Goal: Task Accomplishment & Management: Complete application form

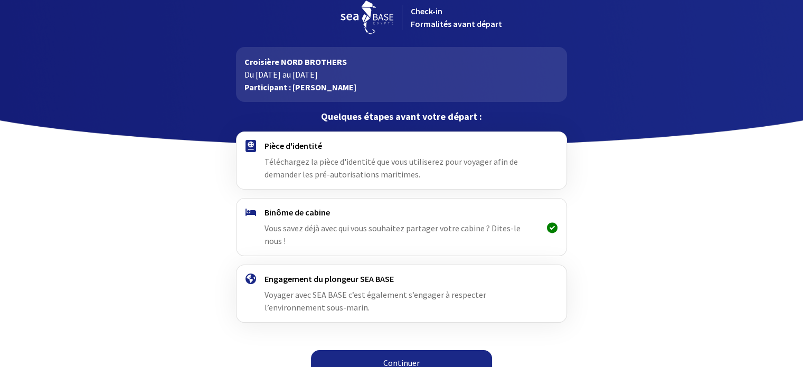
scroll to position [13, 0]
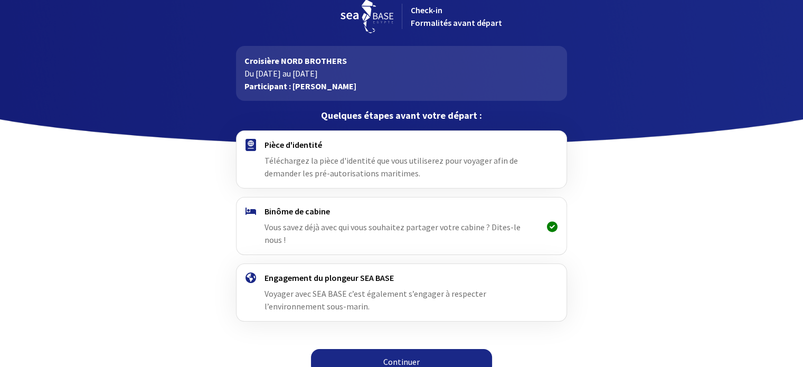
click at [411, 349] on link "Continuer" at bounding box center [401, 361] width 181 height 25
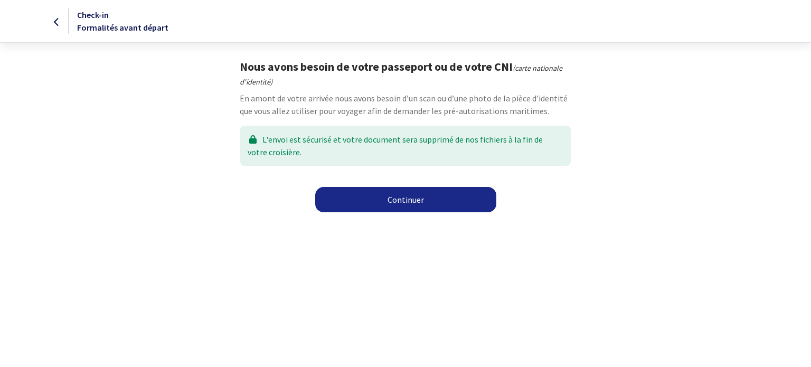
click at [372, 204] on link "Continuer" at bounding box center [405, 199] width 181 height 25
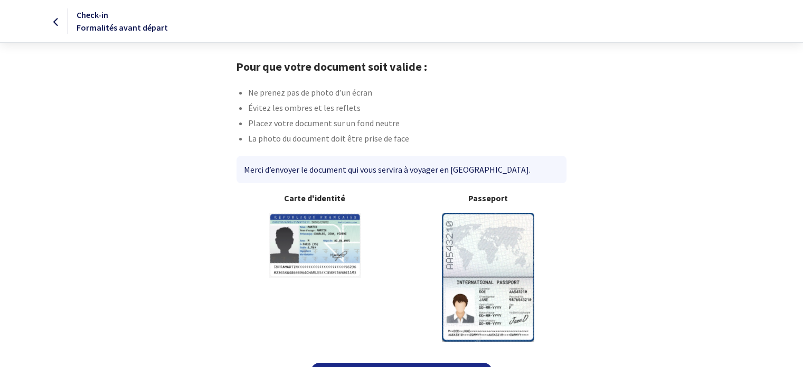
scroll to position [27, 0]
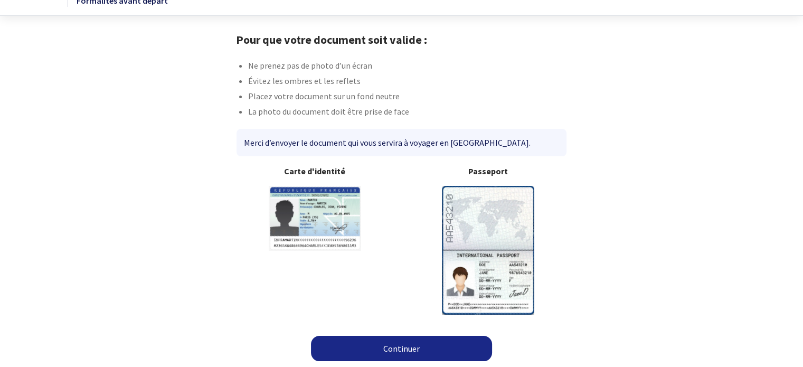
click at [498, 240] on img at bounding box center [488, 250] width 92 height 128
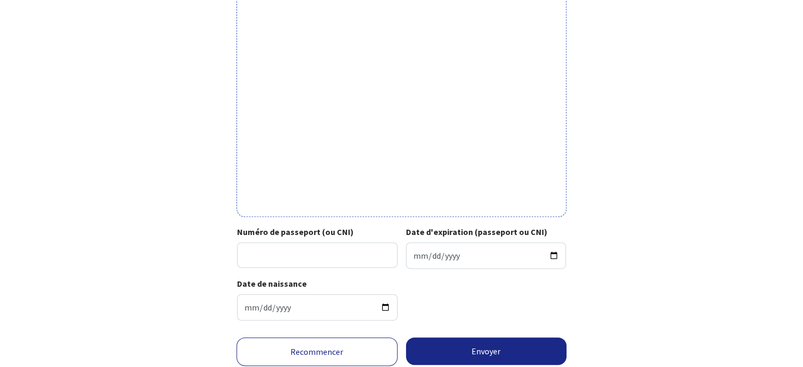
scroll to position [308, 0]
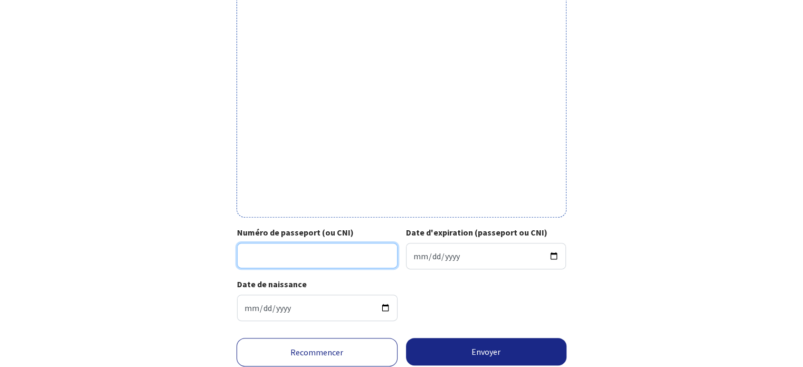
click at [279, 256] on input "Numéro de passeport (ou CNI)" at bounding box center [317, 255] width 160 height 25
type input "19CH885149FRA7211014M2904179"
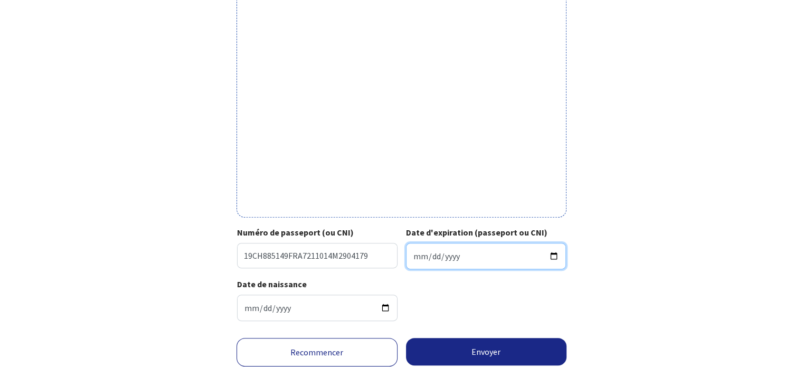
click at [442, 252] on input "Date d'expiration (passeport ou CNI)" at bounding box center [486, 256] width 160 height 26
click at [418, 258] on input "Date d'expiration (passeport ou CNI)" at bounding box center [486, 256] width 160 height 26
click at [416, 253] on input "Date d'expiration (passeport ou CNI)" at bounding box center [486, 256] width 160 height 26
type input "2029-04-17"
click at [475, 310] on div "Date de naissance 1972-11-01" at bounding box center [401, 304] width 329 height 52
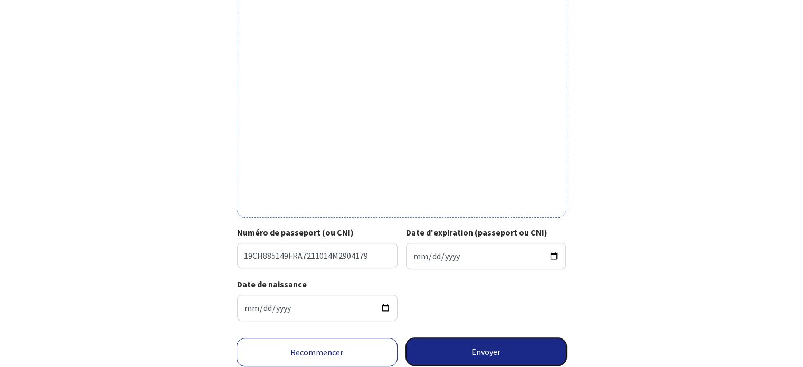
click at [472, 354] on button "Envoyer" at bounding box center [486, 351] width 161 height 27
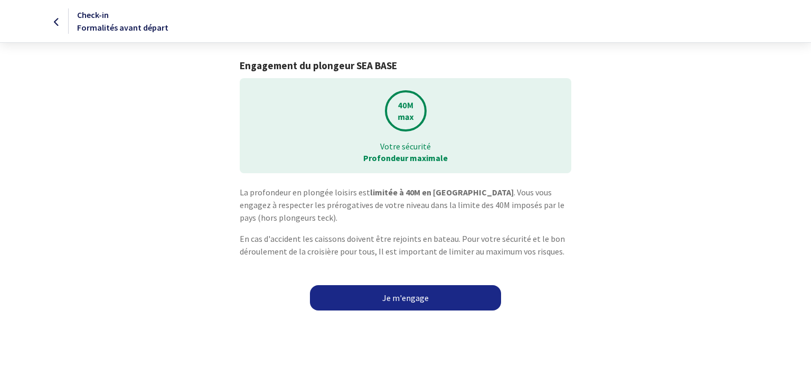
click at [473, 297] on link "Je m'engage" at bounding box center [405, 297] width 191 height 25
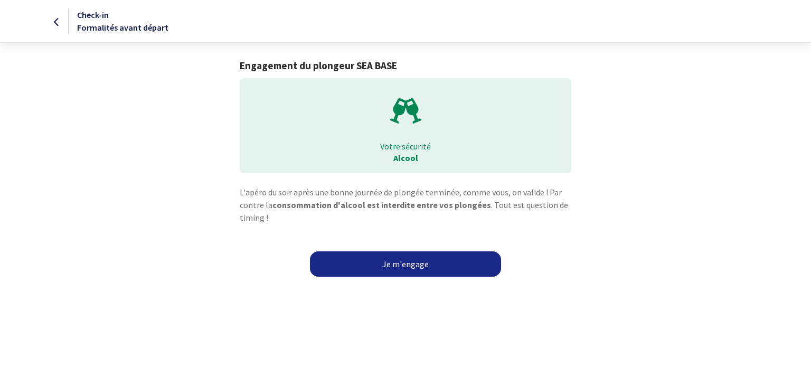
click at [422, 266] on link "Je m'engage" at bounding box center [405, 263] width 191 height 25
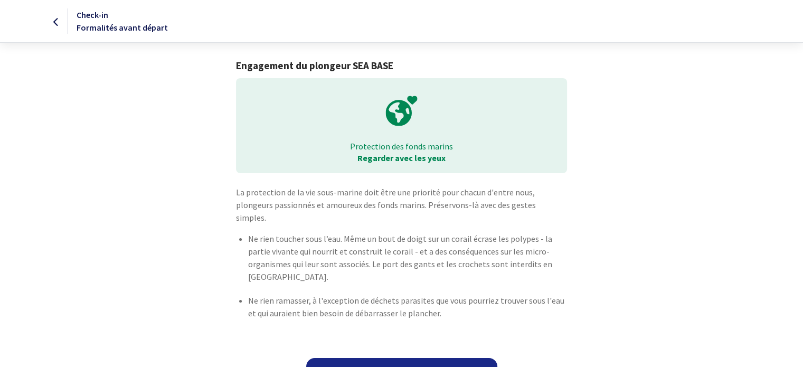
click at [473, 358] on link "Je m'engage" at bounding box center [401, 370] width 191 height 25
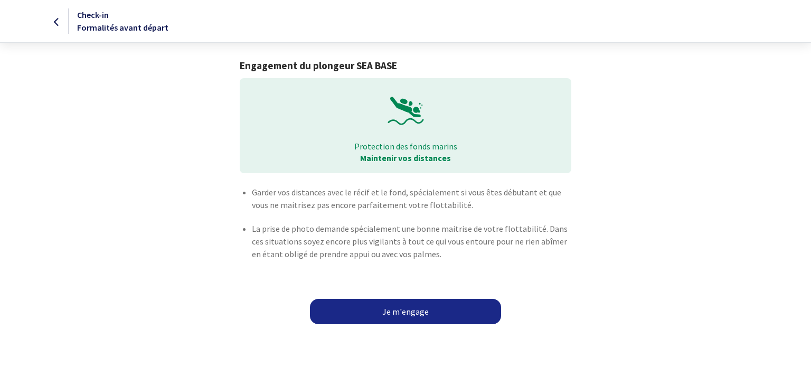
click at [427, 316] on link "Je m'engage" at bounding box center [405, 311] width 191 height 25
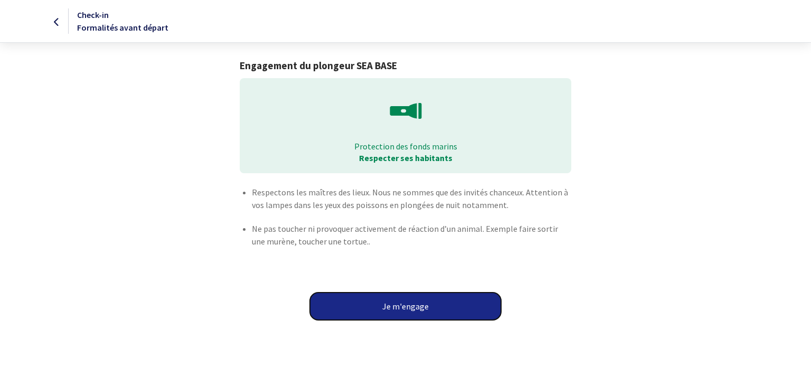
click at [414, 314] on button "Je m'engage" at bounding box center [405, 305] width 191 height 27
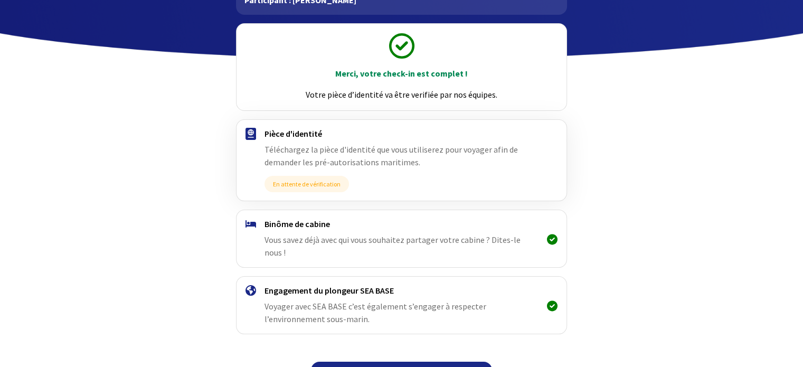
scroll to position [112, 0]
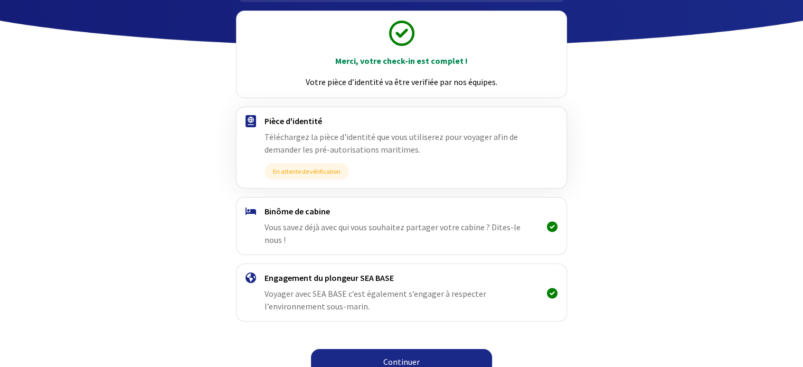
click at [441, 349] on link "Continuer" at bounding box center [401, 361] width 181 height 25
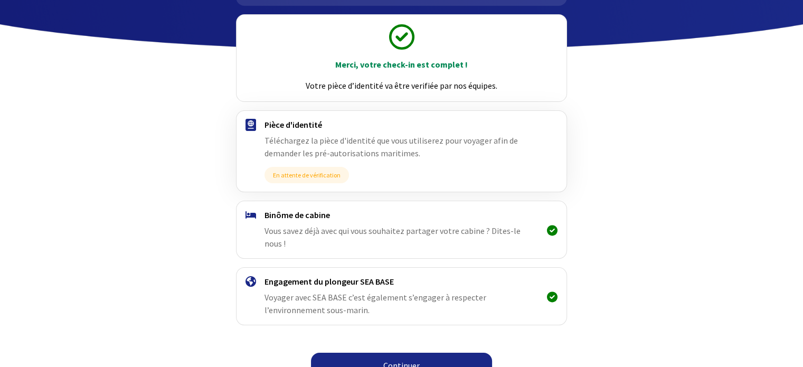
scroll to position [112, 0]
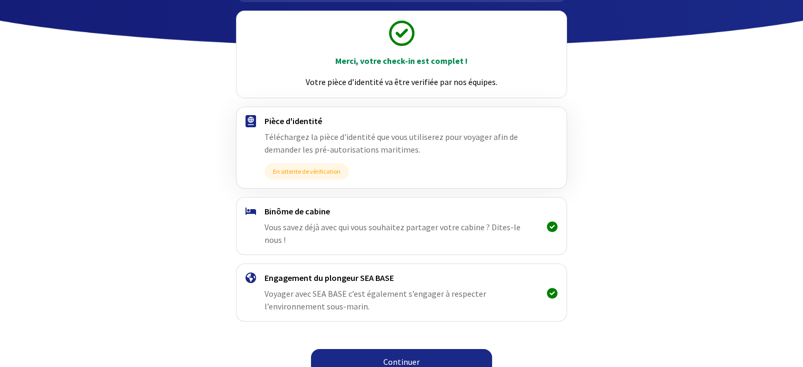
click at [421, 349] on link "Continuer" at bounding box center [401, 361] width 181 height 25
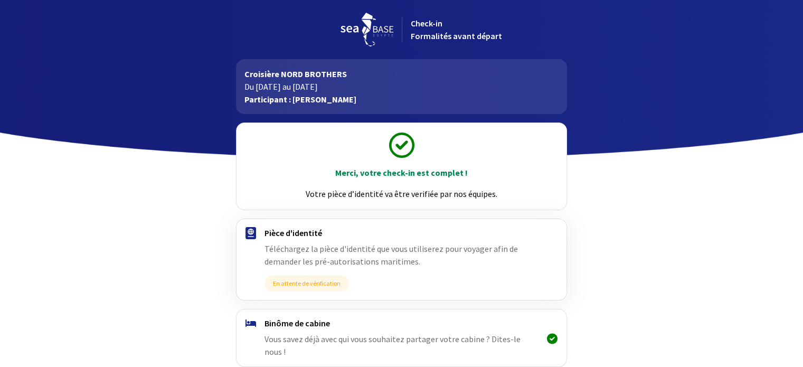
scroll to position [112, 0]
